Goal: Task Accomplishment & Management: Complete application form

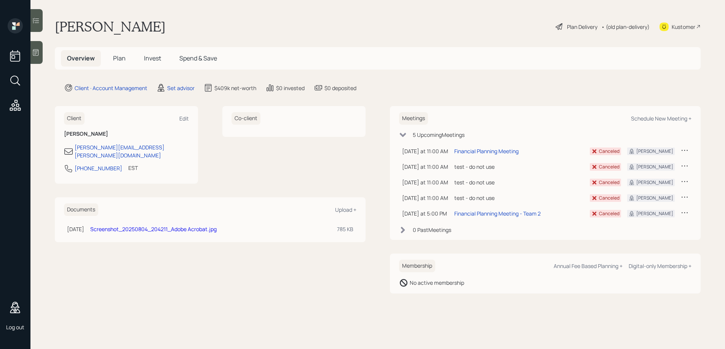
click at [585, 260] on div "Membership Annual Fee Based Planning + Digital-only Membership +" at bounding box center [545, 266] width 292 height 13
click at [585, 263] on div "Annual Fee Based Planning +" at bounding box center [588, 266] width 69 height 7
click at [650, 267] on div "Digital-only Membership +" at bounding box center [660, 266] width 63 height 7
click at [117, 59] on span "Plan" at bounding box center [119, 58] width 13 height 8
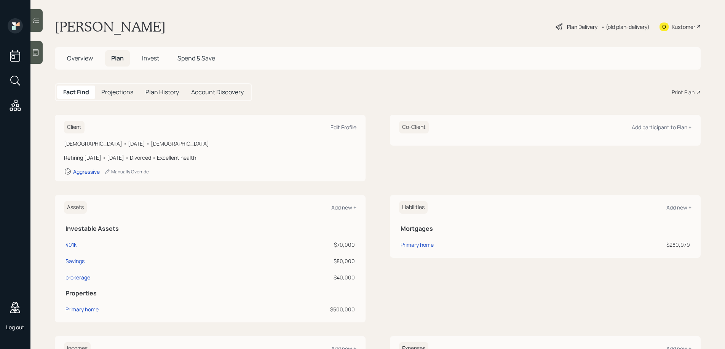
click at [333, 127] on div "Edit Profile" at bounding box center [343, 127] width 26 height 7
select select "7"
select select "[DEMOGRAPHIC_DATA]"
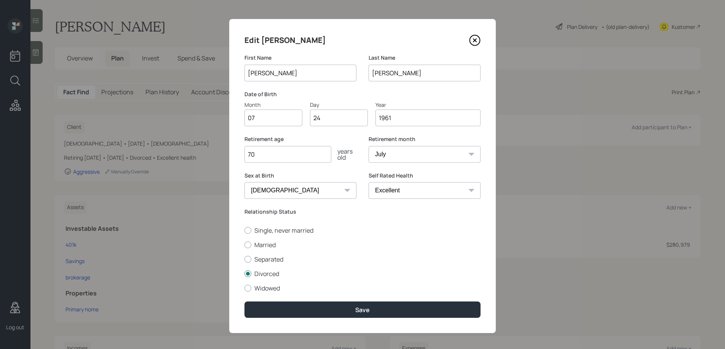
click at [400, 118] on input "1961" at bounding box center [427, 118] width 105 height 17
type input "1981"
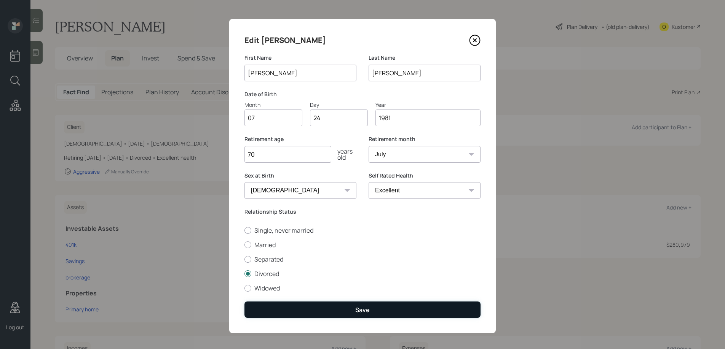
click at [365, 310] on div "Save" at bounding box center [362, 310] width 14 height 8
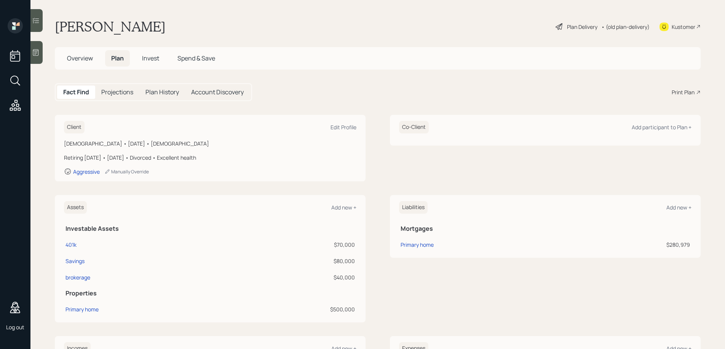
scroll to position [2, 0]
click at [133, 88] on h5 "Projections" at bounding box center [117, 90] width 32 height 7
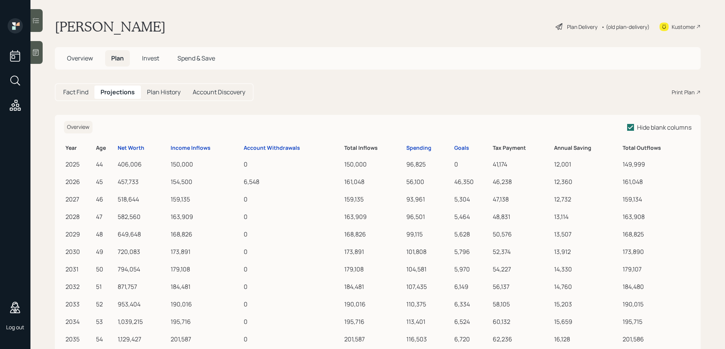
click at [74, 93] on h5 "Fact Find" at bounding box center [75, 92] width 25 height 7
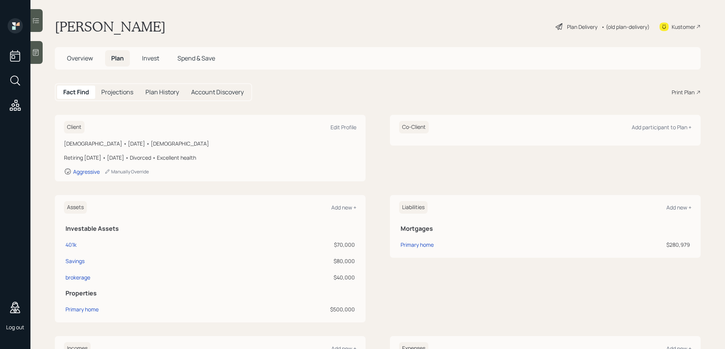
click at [118, 92] on h5 "Projections" at bounding box center [117, 92] width 32 height 7
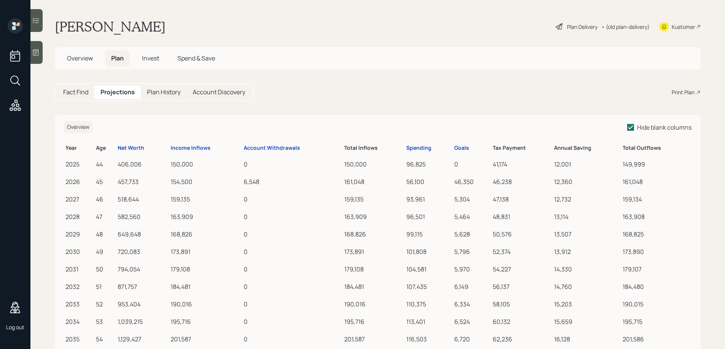
click at [570, 26] on div "Plan Delivery" at bounding box center [582, 27] width 30 height 8
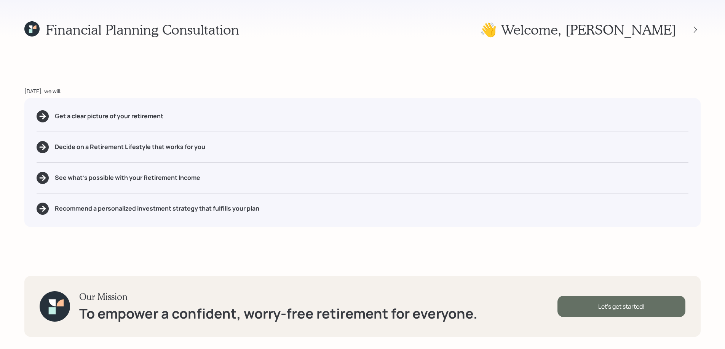
click at [605, 307] on div "Let's get started!" at bounding box center [621, 306] width 128 height 21
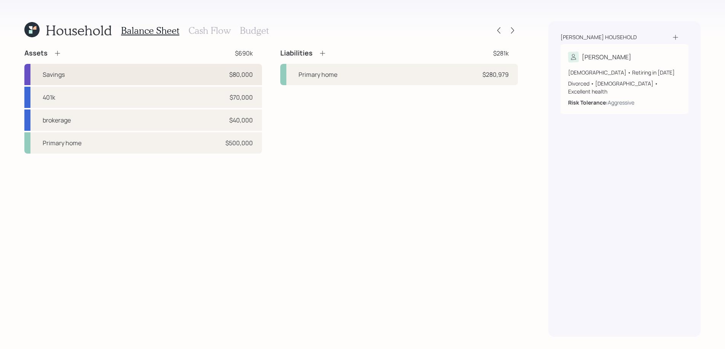
click at [199, 76] on div "Savings $80,000" at bounding box center [143, 74] width 238 height 21
select select "cash"
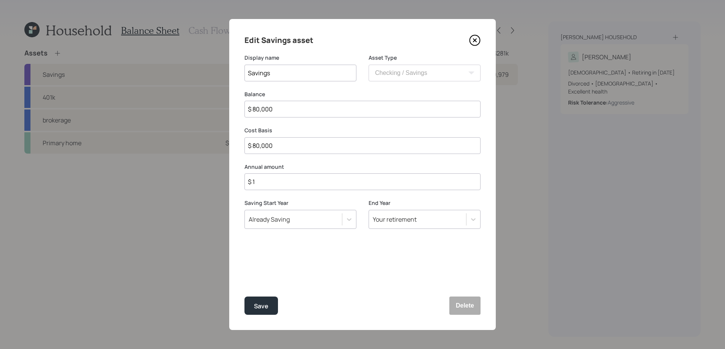
click at [475, 38] on icon at bounding box center [474, 40] width 11 height 11
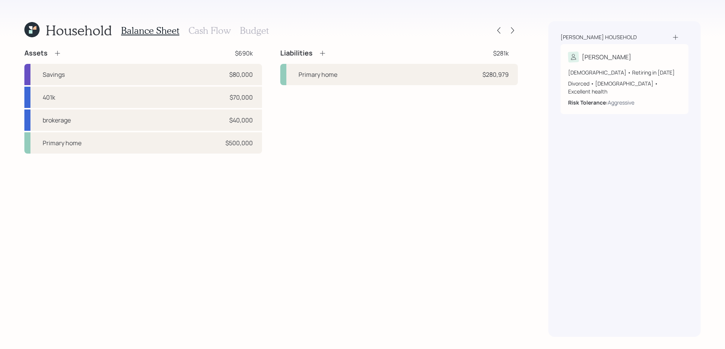
click at [205, 33] on h3 "Cash Flow" at bounding box center [209, 30] width 42 height 11
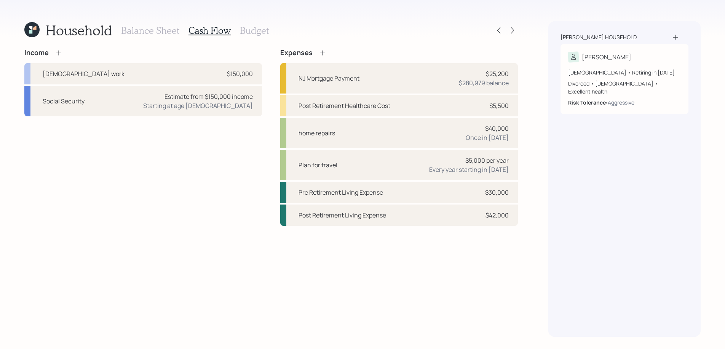
click at [60, 53] on icon at bounding box center [58, 52] width 5 height 5
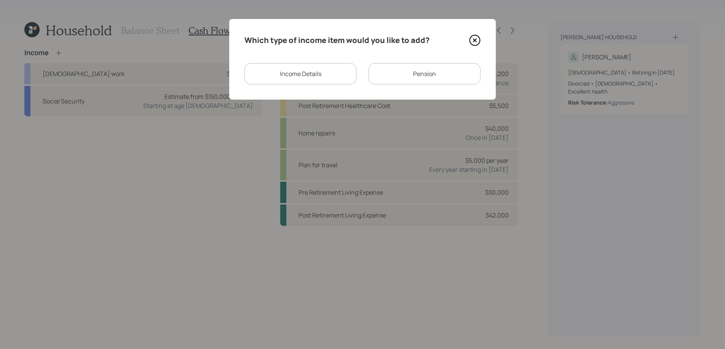
click at [304, 75] on div "Income Details" at bounding box center [300, 73] width 112 height 21
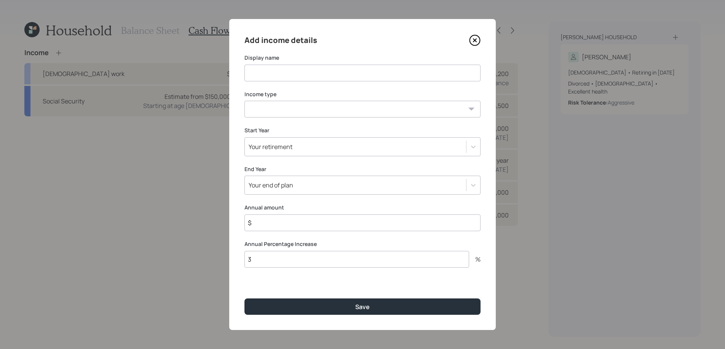
click at [304, 75] on input at bounding box center [362, 73] width 236 height 17
click at [308, 111] on select "[DEMOGRAPHIC_DATA] work [DEMOGRAPHIC_DATA] work Self employment Other" at bounding box center [362, 109] width 236 height 17
click at [478, 38] on icon at bounding box center [474, 40] width 11 height 11
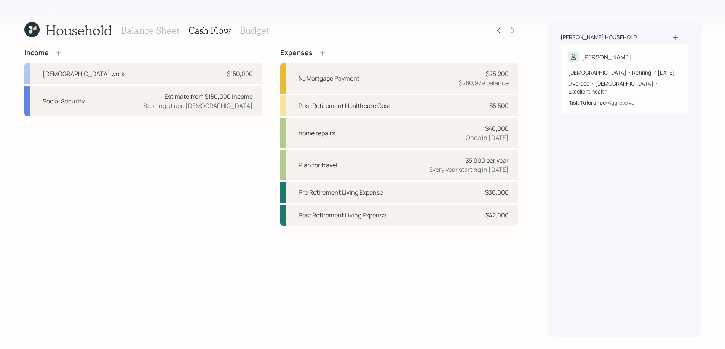
click at [246, 31] on h3 "Budget" at bounding box center [254, 30] width 29 height 11
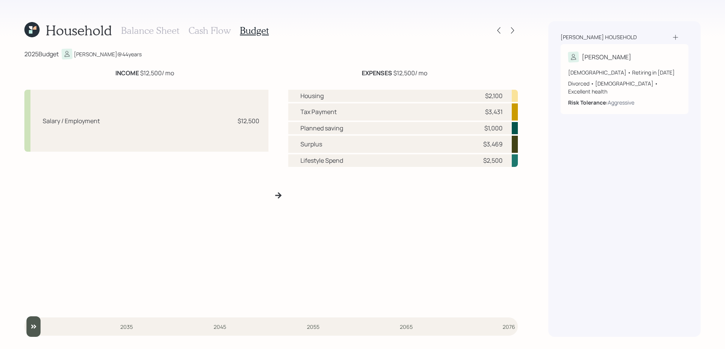
click at [162, 31] on h3 "Balance Sheet" at bounding box center [150, 30] width 58 height 11
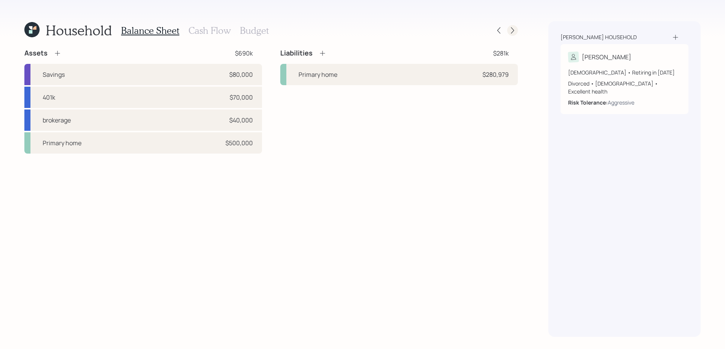
click at [512, 32] on icon at bounding box center [513, 31] width 8 height 8
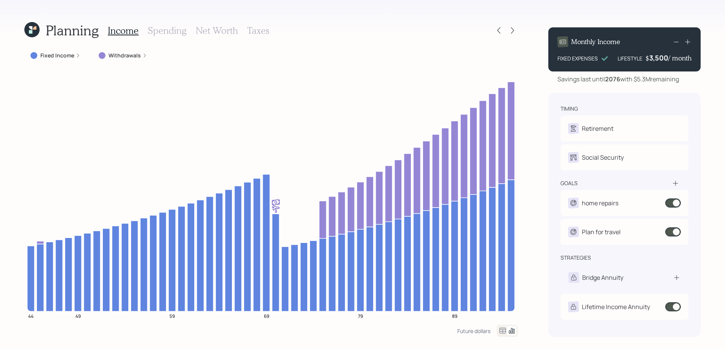
click at [512, 32] on icon at bounding box center [513, 31] width 8 height 8
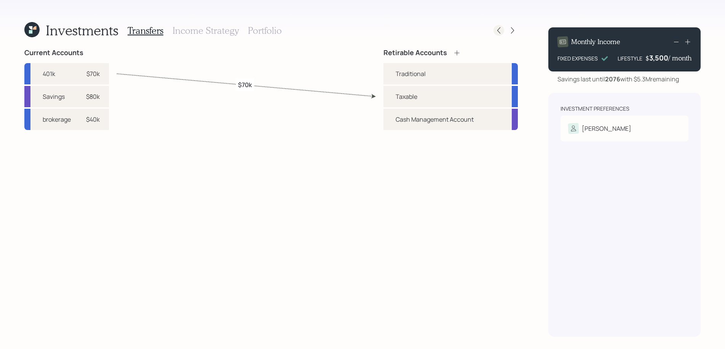
click at [499, 30] on icon at bounding box center [499, 31] width 8 height 8
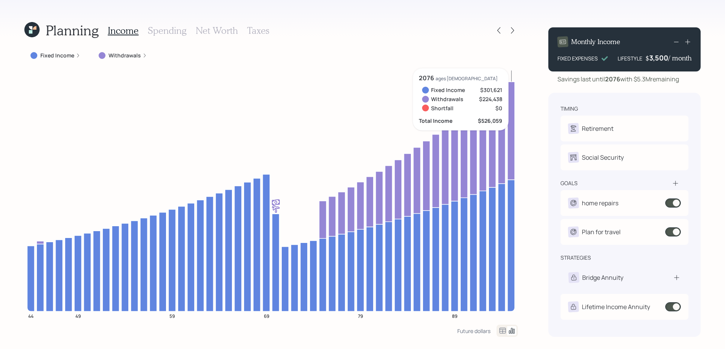
click at [676, 183] on icon at bounding box center [676, 184] width 8 height 8
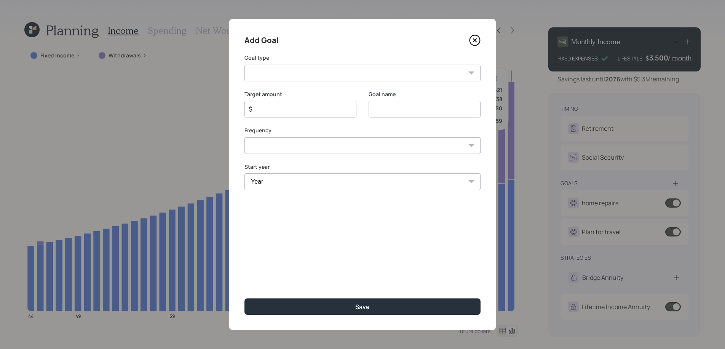
click at [373, 73] on select "Create an emergency fund Donate to charity Purchase a home Make a purchase Supp…" at bounding box center [362, 73] width 236 height 17
click at [244, 65] on select "Create an emergency fund Donate to charity Purchase a home Make a purchase Supp…" at bounding box center [362, 73] width 236 height 17
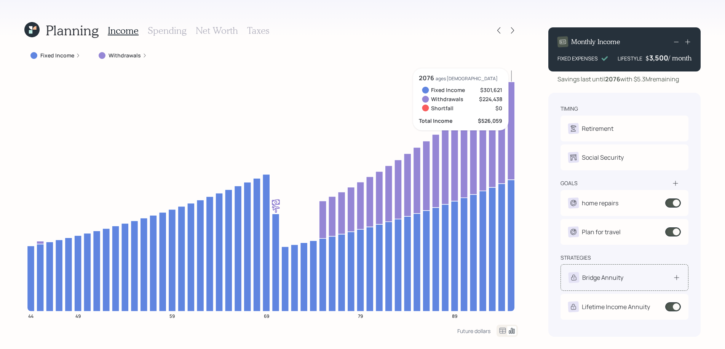
click at [673, 278] on icon at bounding box center [677, 278] width 8 height 8
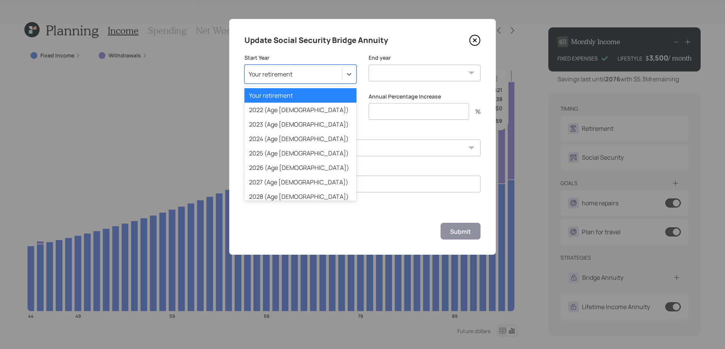
click at [337, 81] on div "Your retirement" at bounding box center [300, 74] width 112 height 19
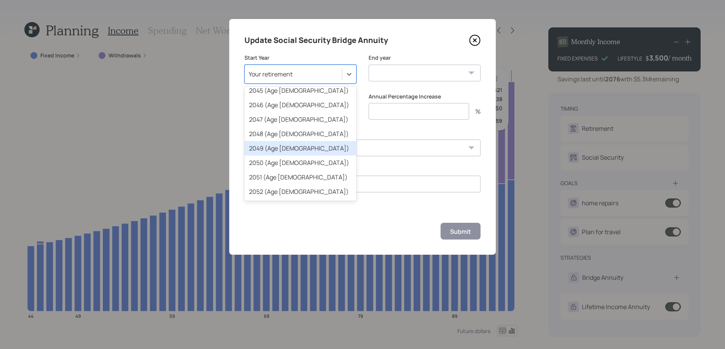
scroll to position [341, 0]
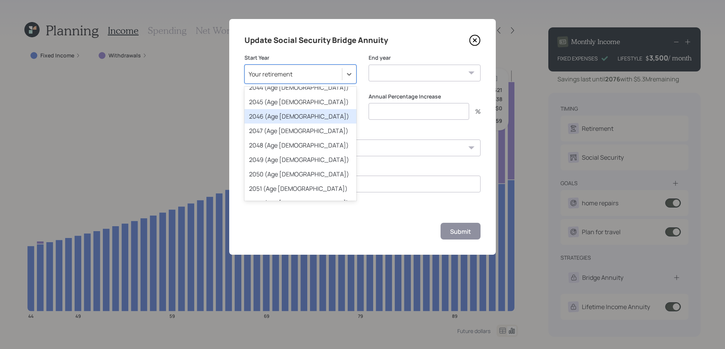
click at [473, 40] on icon at bounding box center [474, 40] width 11 height 11
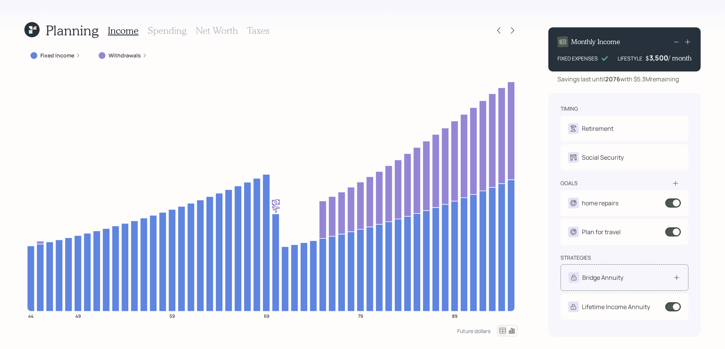
click at [598, 282] on div "Bridge Annuity" at bounding box center [602, 277] width 41 height 9
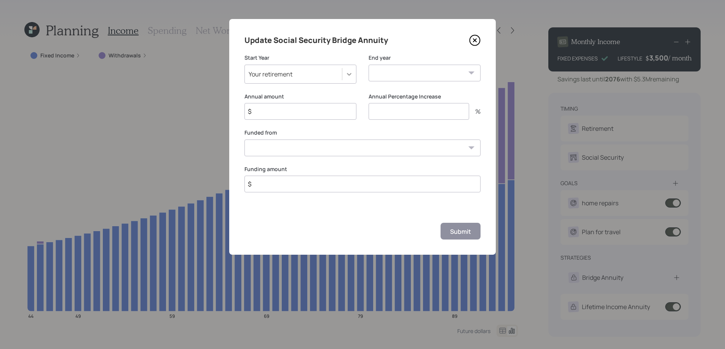
click at [346, 77] on icon at bounding box center [349, 74] width 8 height 8
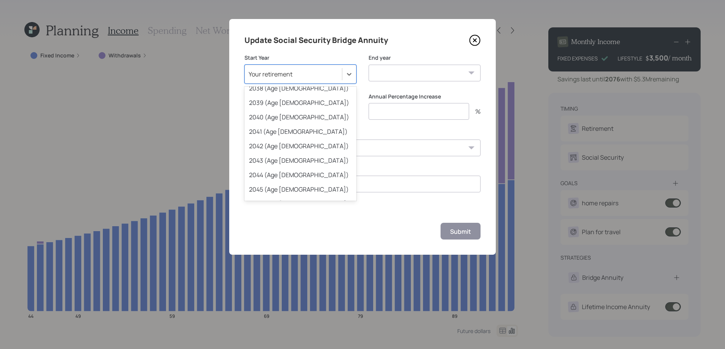
scroll to position [322, 0]
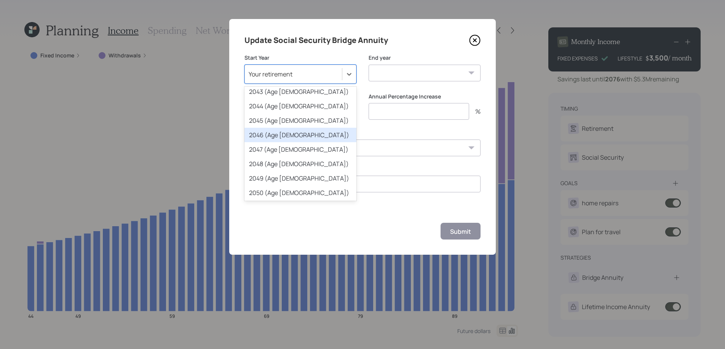
click at [313, 134] on div "2046 (Age [DEMOGRAPHIC_DATA])" at bounding box center [300, 135] width 112 height 14
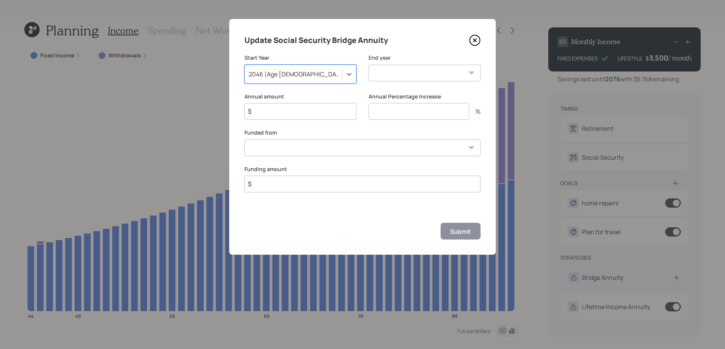
click at [413, 65] on select "2025 2026 2027 2028 2029 2030 2031 2032 2033 2034 2035 2036 2037 2038 2039 2040…" at bounding box center [425, 73] width 112 height 17
click at [421, 73] on select "2025 2026 2027 2028 2029 2030 2031 2032 2033 2034 2035 2036 2037 2038 2039 2040…" at bounding box center [425, 73] width 112 height 17
